Goal: Task Accomplishment & Management: Use online tool/utility

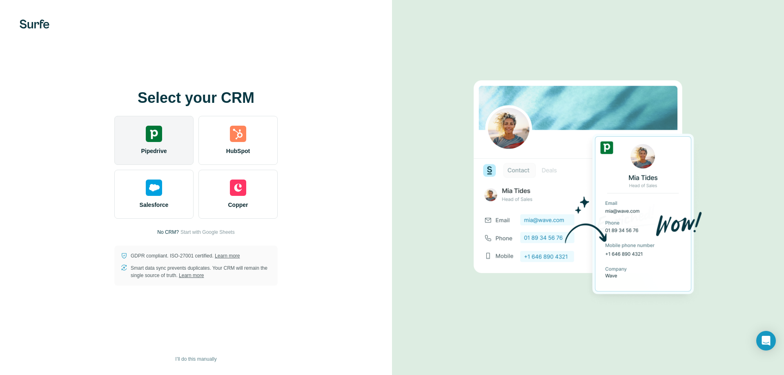
click at [156, 133] on img at bounding box center [154, 134] width 16 height 16
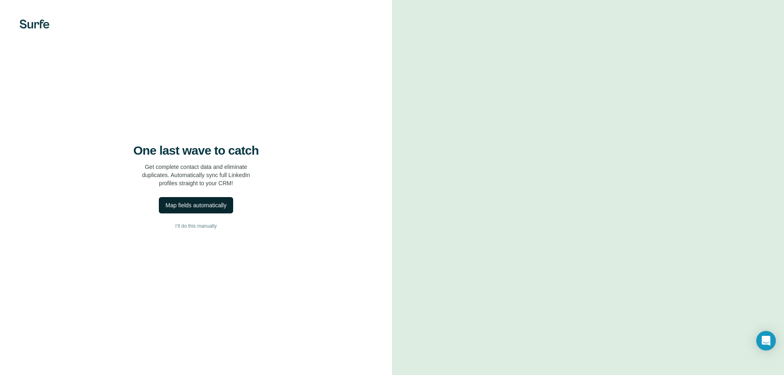
click at [201, 206] on div "Map fields automatically" at bounding box center [195, 205] width 61 height 8
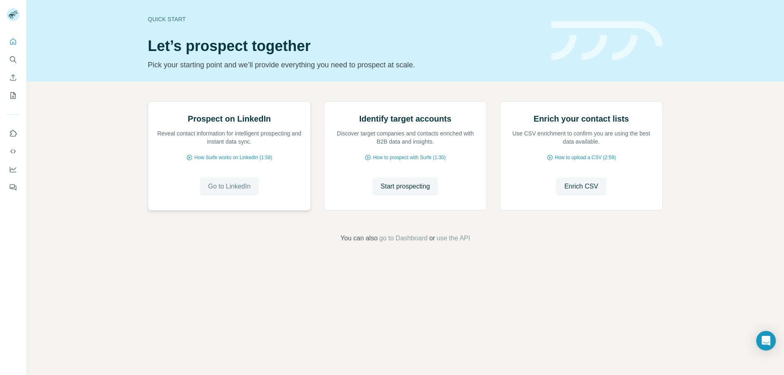
click at [230, 192] on span "Go to LinkedIn" at bounding box center [229, 187] width 42 height 10
